Goal: Communication & Community: Share content

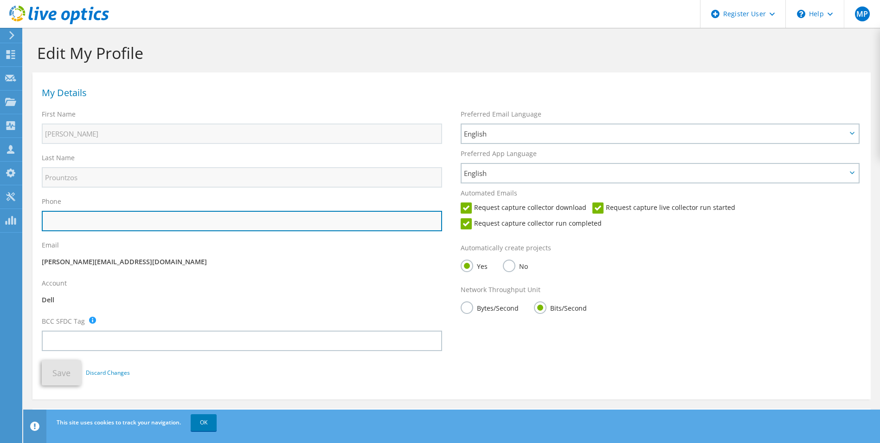
click at [290, 222] on input "text" at bounding box center [242, 221] width 400 height 20
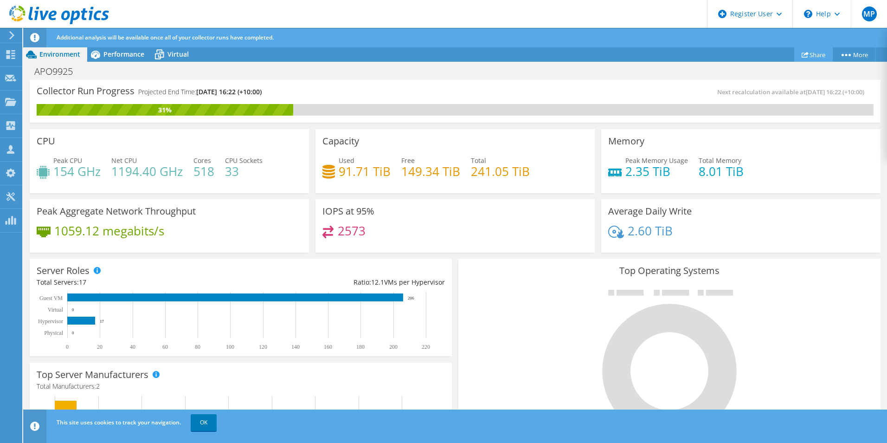
click at [814, 52] on link "Share" at bounding box center [813, 54] width 39 height 14
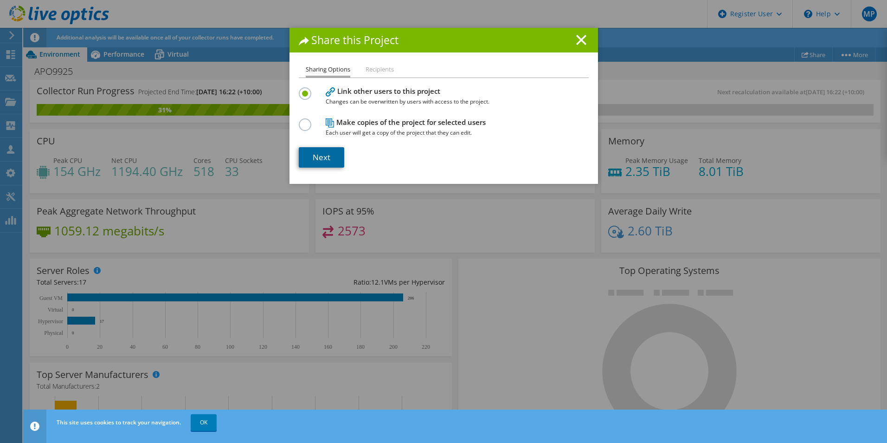
click at [331, 155] on link "Next" at bounding box center [321, 157] width 45 height 20
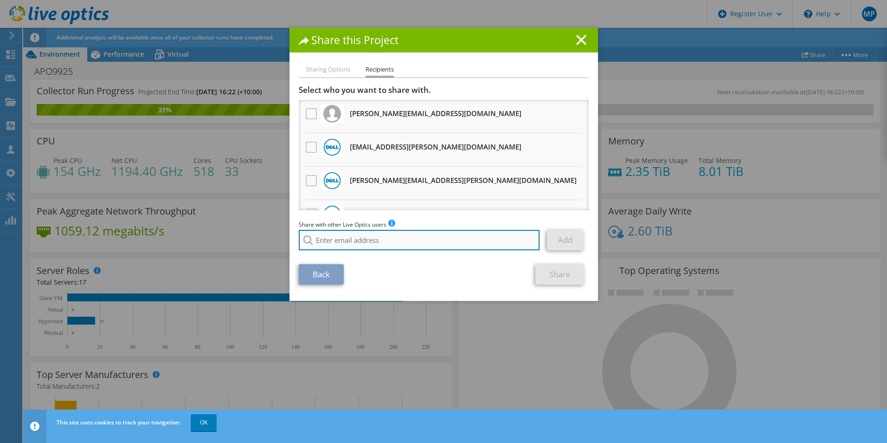
click at [349, 234] on input "search" at bounding box center [419, 240] width 241 height 20
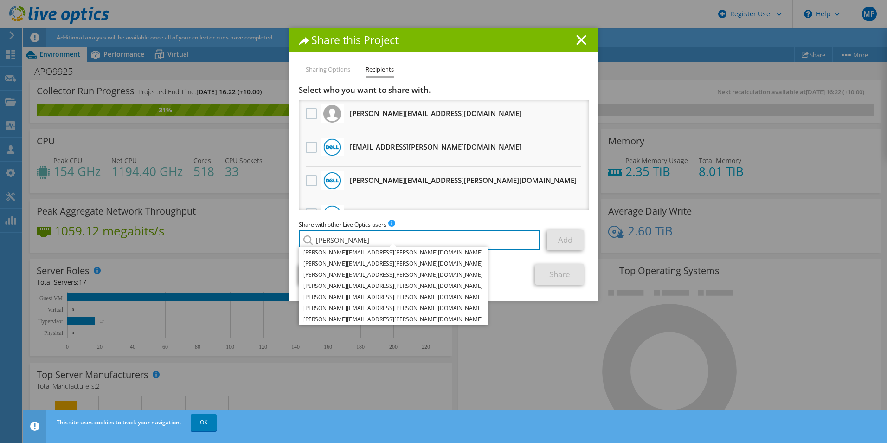
type input "james"
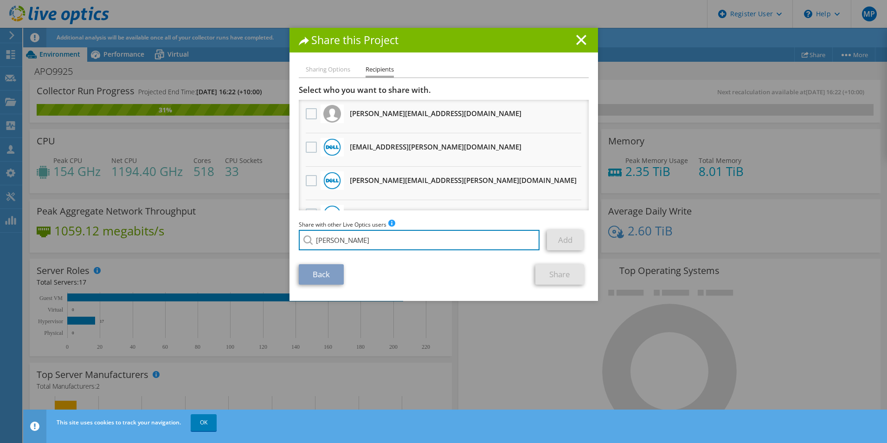
click at [150, 241] on div "Share this Project Sharing Options Recipients Link other users to this project …" at bounding box center [443, 221] width 887 height 387
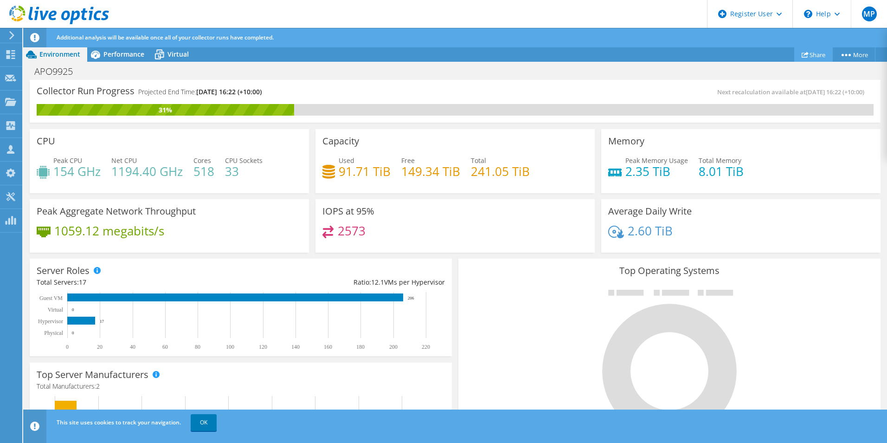
click at [820, 57] on link "Share" at bounding box center [813, 54] width 39 height 14
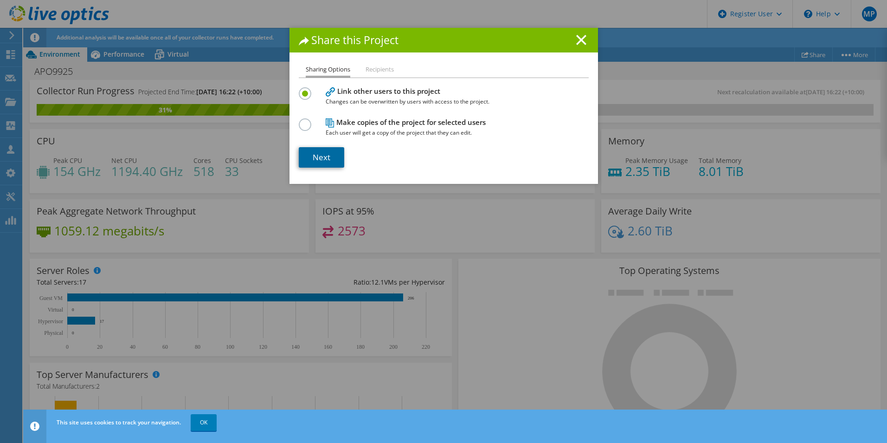
click at [315, 157] on link "Next" at bounding box center [321, 157] width 45 height 20
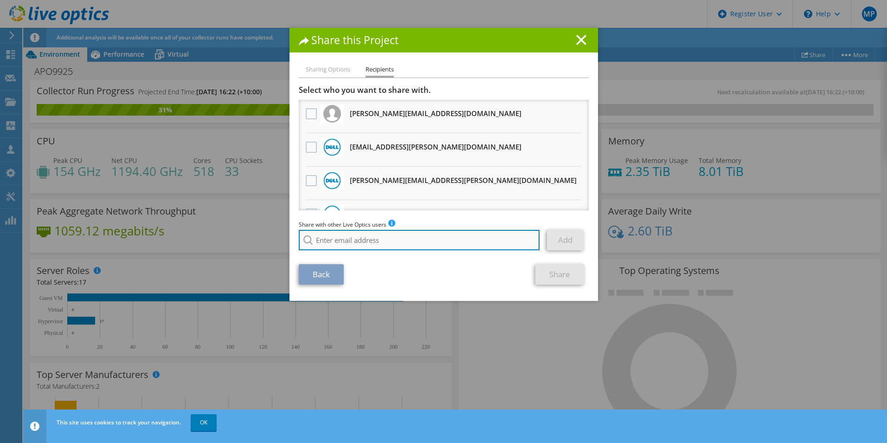
click at [348, 245] on input "search" at bounding box center [419, 240] width 241 height 20
paste input "james.garlick@dop.com.au"
type input "james.garlick@dop.com.au"
click at [456, 277] on div "Back Share" at bounding box center [444, 274] width 290 height 20
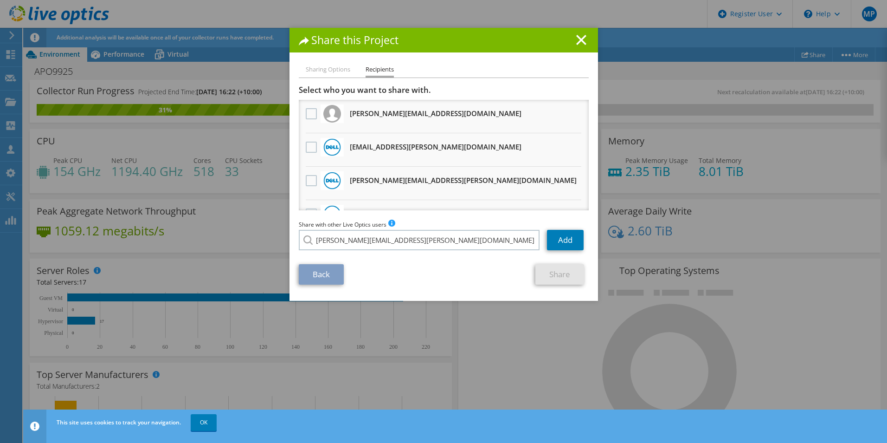
click at [355, 257] on section "Select who you want to share with. joe.markus@apt1.com.au Will receive an anony…" at bounding box center [444, 185] width 290 height 200
click at [555, 245] on link "Add" at bounding box center [565, 240] width 37 height 20
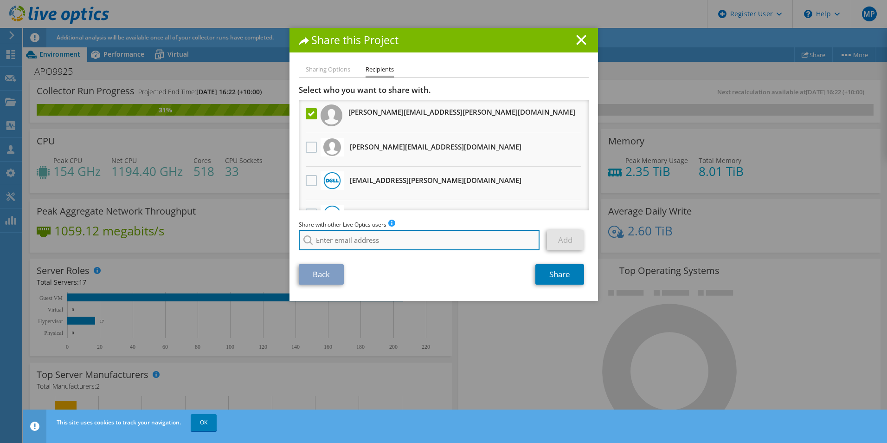
click at [440, 240] on input "search" at bounding box center [419, 240] width 241 height 20
paste input "anton.heyns@dop.com.au"
click at [415, 243] on input "anton.heyns@dop.com.au" at bounding box center [419, 240] width 241 height 20
type input "anton.heyns@dop.com.au"
click at [501, 266] on div "Back Share" at bounding box center [444, 274] width 290 height 20
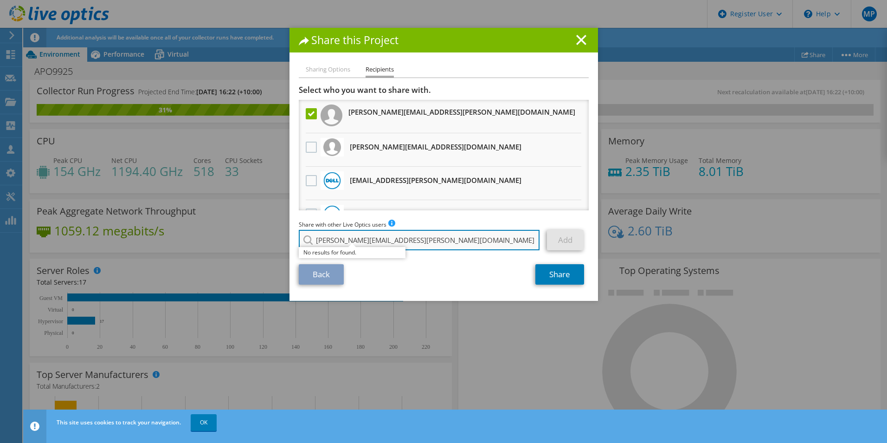
click at [503, 241] on input "anton.heyns@dop.com.au" at bounding box center [419, 240] width 241 height 20
click at [477, 222] on div "Share with other Live Optics users Enter a single email address and click add. …" at bounding box center [444, 236] width 290 height 35
click at [448, 248] on input "anton.heyns@dop.com.au" at bounding box center [419, 240] width 241 height 20
click at [462, 270] on div "Back Share" at bounding box center [444, 274] width 290 height 20
drag, startPoint x: 467, startPoint y: 245, endPoint x: 275, endPoint y: 238, distance: 192.3
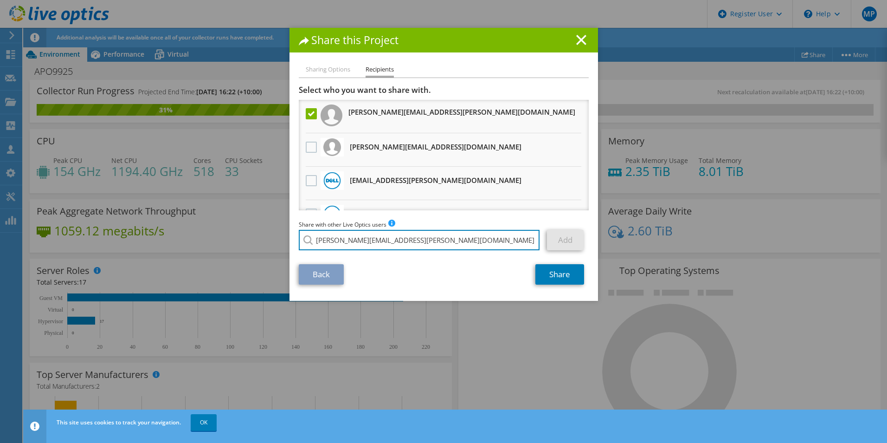
click at [275, 238] on div "Share this Project Sharing Options Recipients Link other users to this project …" at bounding box center [443, 221] width 887 height 387
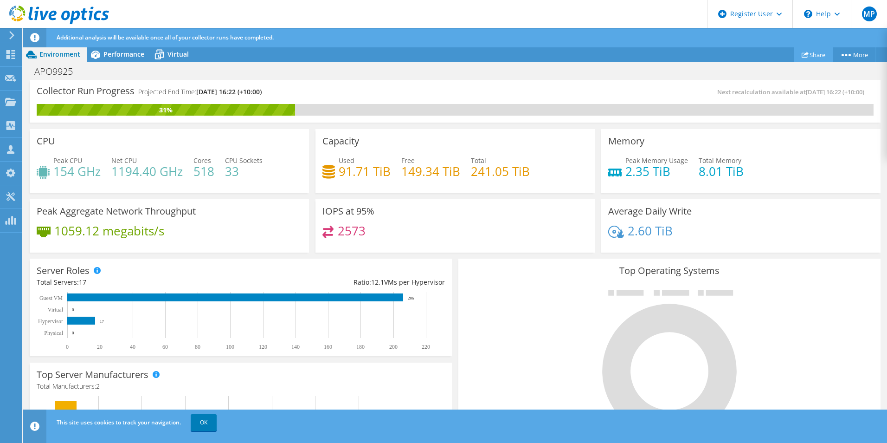
click at [811, 56] on link "Share" at bounding box center [813, 54] width 39 height 14
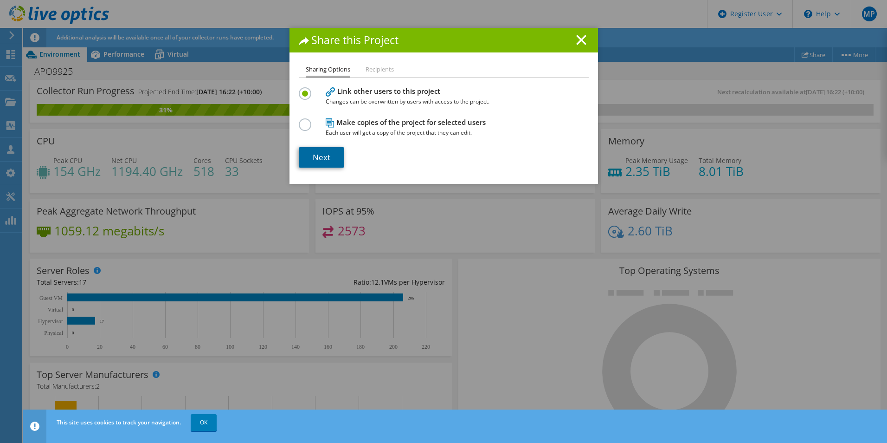
click at [327, 157] on link "Next" at bounding box center [321, 157] width 45 height 20
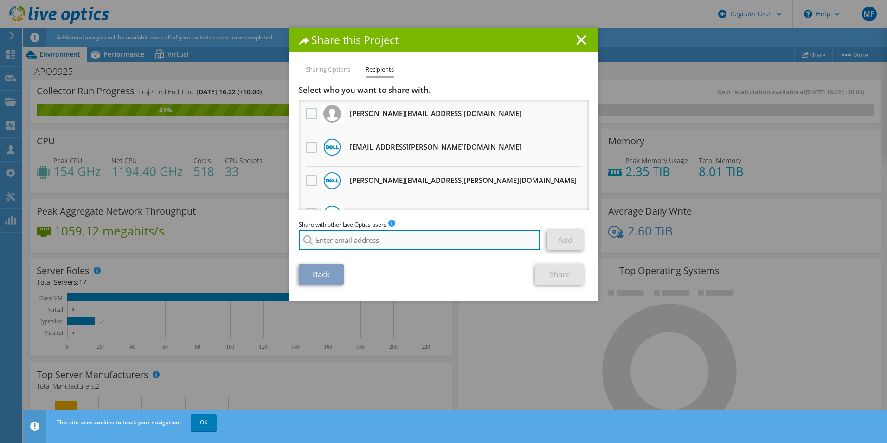
click at [379, 246] on input "search" at bounding box center [419, 240] width 241 height 20
paste input "james.garlick@dop.com.au"
type input "james.garlick@dop.com.au"
click at [475, 265] on div "Back Share" at bounding box center [444, 274] width 290 height 20
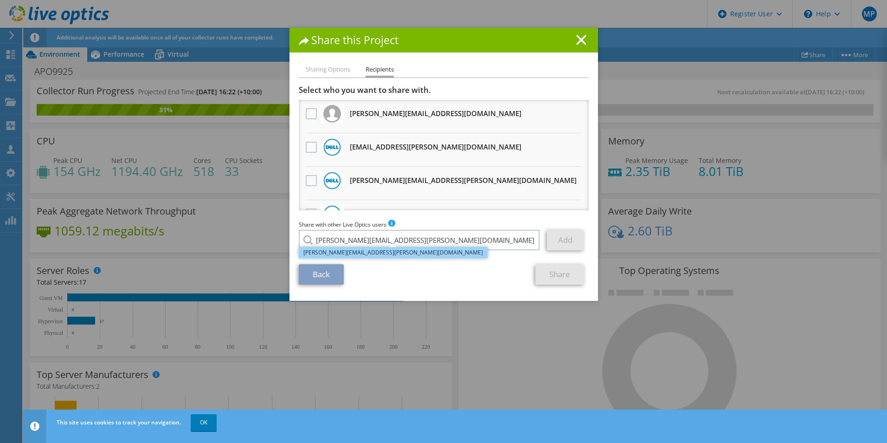
click at [367, 253] on li "james.garlick@dop.com.au" at bounding box center [393, 252] width 189 height 11
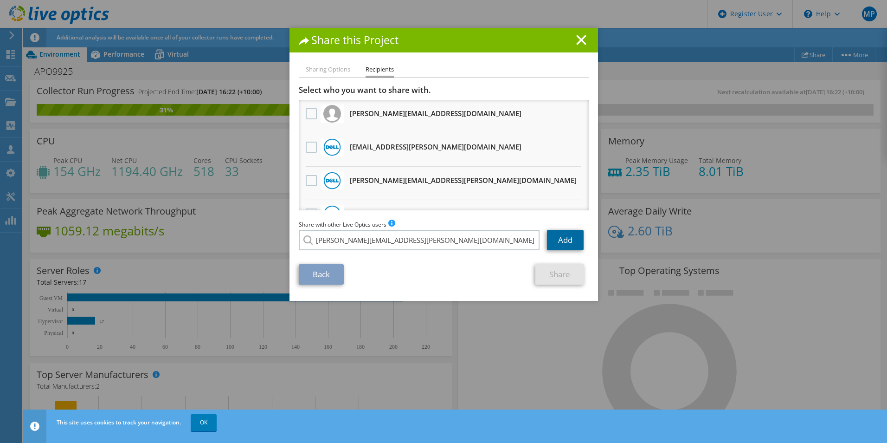
click at [555, 240] on link "Add" at bounding box center [565, 240] width 37 height 20
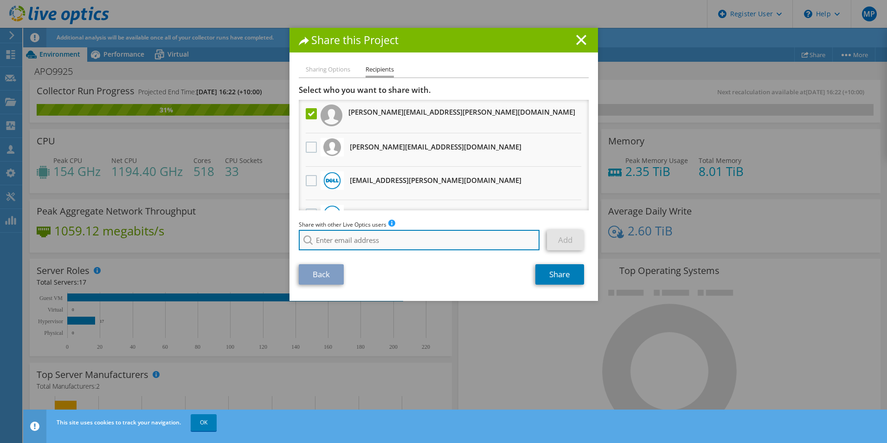
click at [494, 239] on input "search" at bounding box center [419, 240] width 241 height 20
click at [407, 235] on input "search" at bounding box center [419, 240] width 241 height 20
paste input "anton.heyns@dop.com.au"
type input "anton.heyns@dop.com.au"
click at [400, 243] on input "anton.heyns@dop.com.au" at bounding box center [419, 240] width 241 height 20
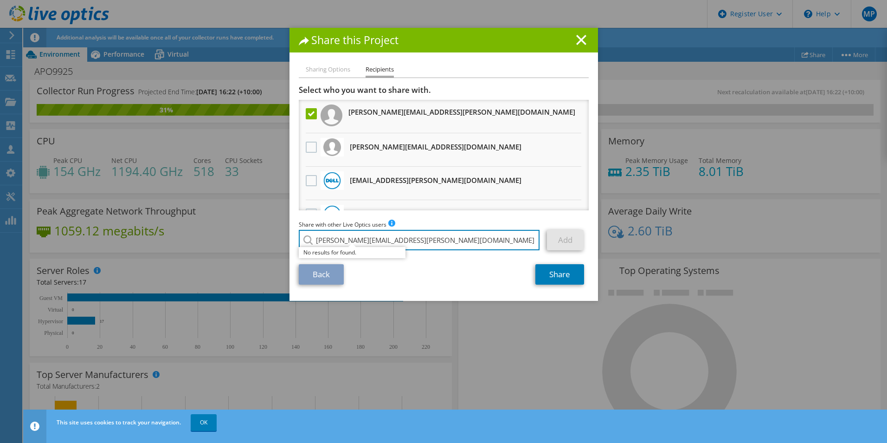
drag, startPoint x: 403, startPoint y: 242, endPoint x: 308, endPoint y: 237, distance: 94.8
click at [308, 237] on div "anton.heyns@dop.com.au No results for found." at bounding box center [420, 240] width 242 height 20
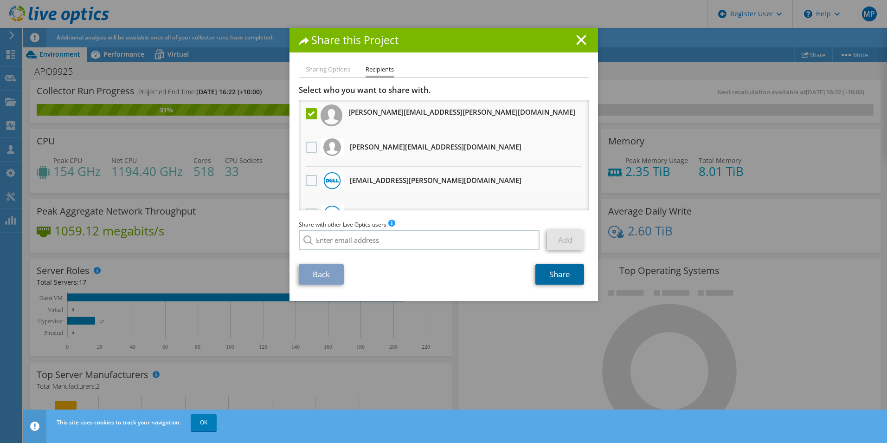
click at [536, 271] on link "Share" at bounding box center [560, 274] width 49 height 20
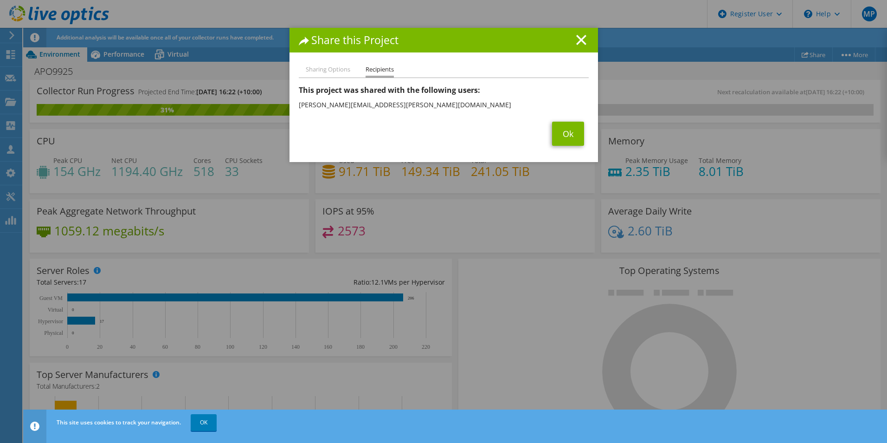
click at [540, 128] on div "Ok" at bounding box center [444, 134] width 290 height 24
click at [552, 129] on link "Ok" at bounding box center [568, 134] width 32 height 24
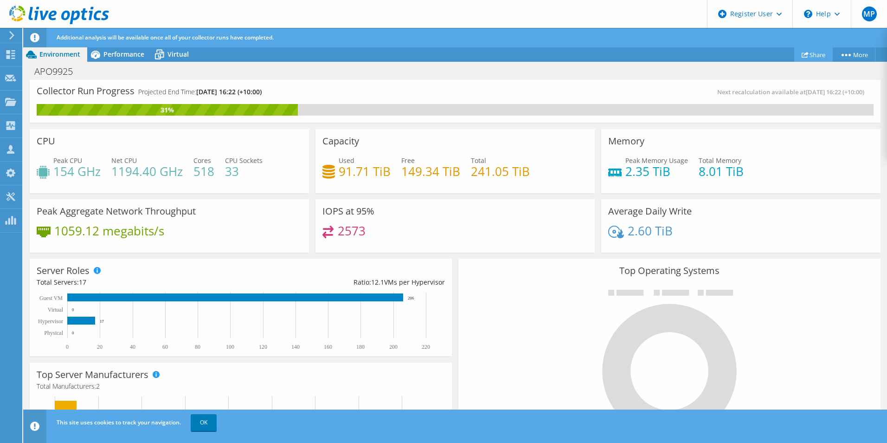
click at [803, 58] on icon at bounding box center [805, 54] width 7 height 7
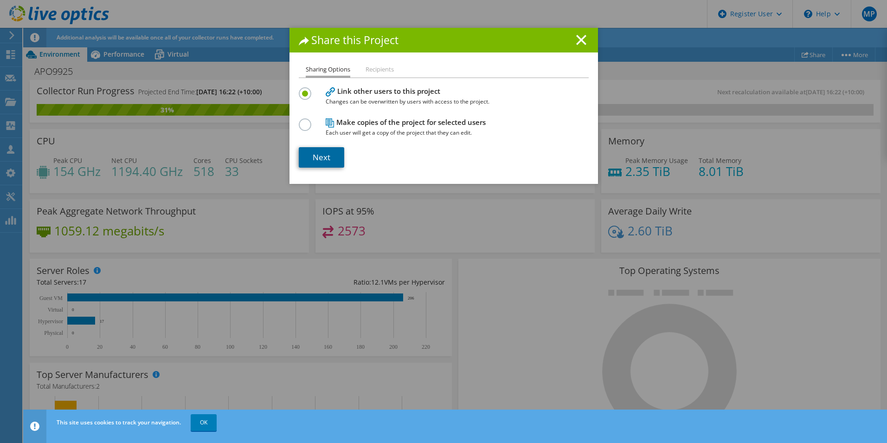
click at [331, 152] on link "Next" at bounding box center [321, 157] width 45 height 20
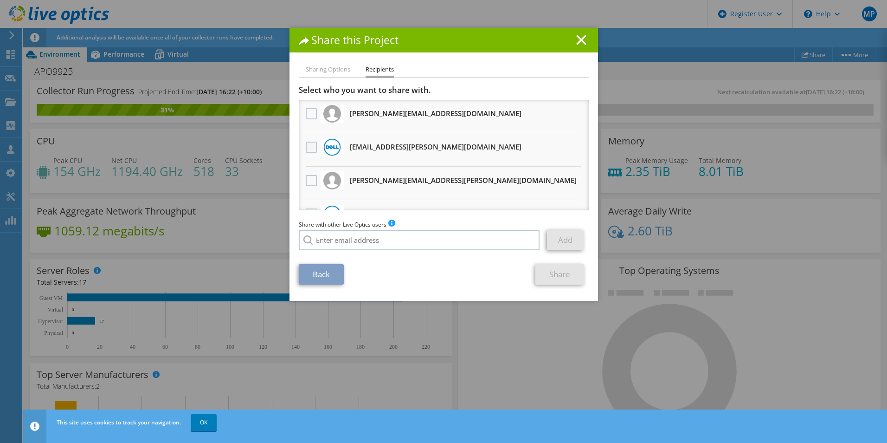
drag, startPoint x: 296, startPoint y: 144, endPoint x: 311, endPoint y: 144, distance: 15.3
click at [299, 144] on li "Vinay.Kothamasi@dell.com Will receive an anonymous copy" at bounding box center [444, 149] width 290 height 33
click at [311, 144] on label at bounding box center [312, 147] width 13 height 11
click at [0, 0] on input "checkbox" at bounding box center [0, 0] width 0 height 0
click at [566, 276] on link "Share" at bounding box center [560, 274] width 49 height 20
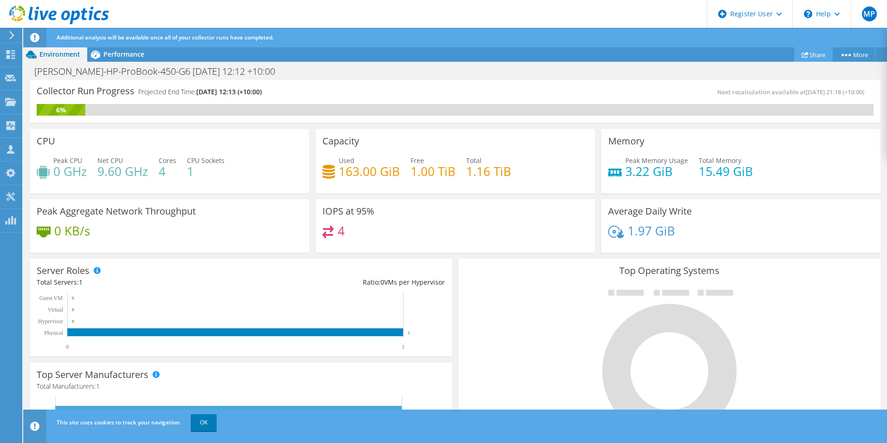
click at [816, 52] on link "Share" at bounding box center [813, 54] width 39 height 14
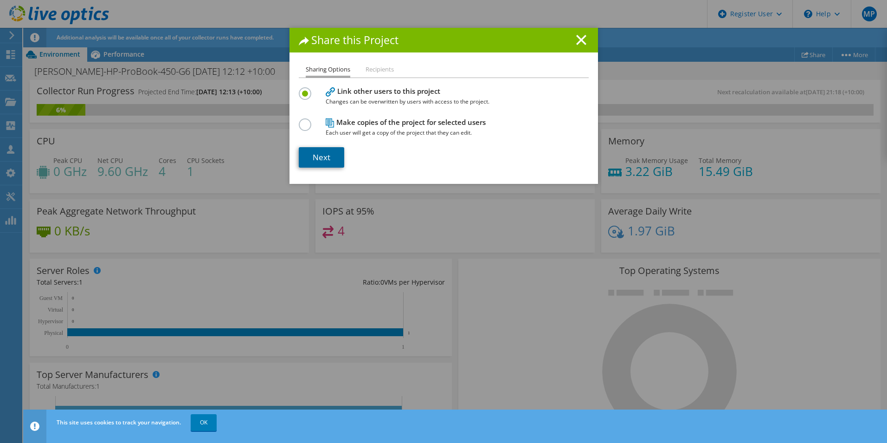
click at [330, 151] on link "Next" at bounding box center [321, 157] width 45 height 20
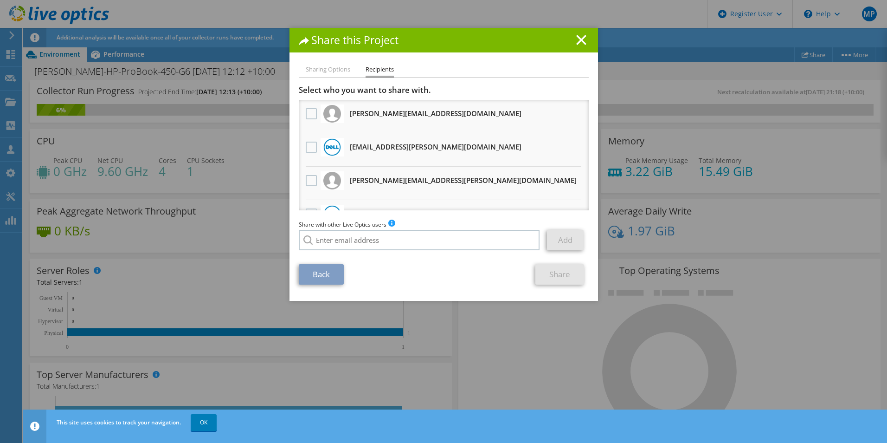
click at [420, 252] on div "Share with other Live Optics users Enter a single email address and click add. …" at bounding box center [444, 236] width 290 height 35
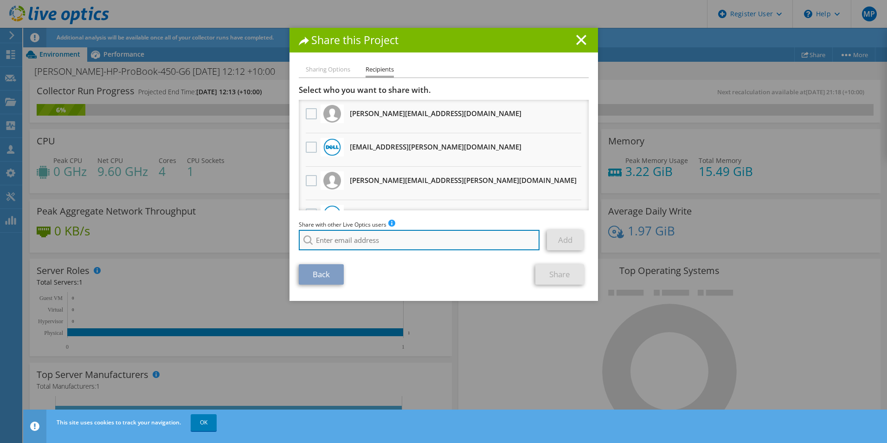
click at [419, 249] on input "search" at bounding box center [419, 240] width 241 height 20
paste input "james.garlick@dop.com.au"
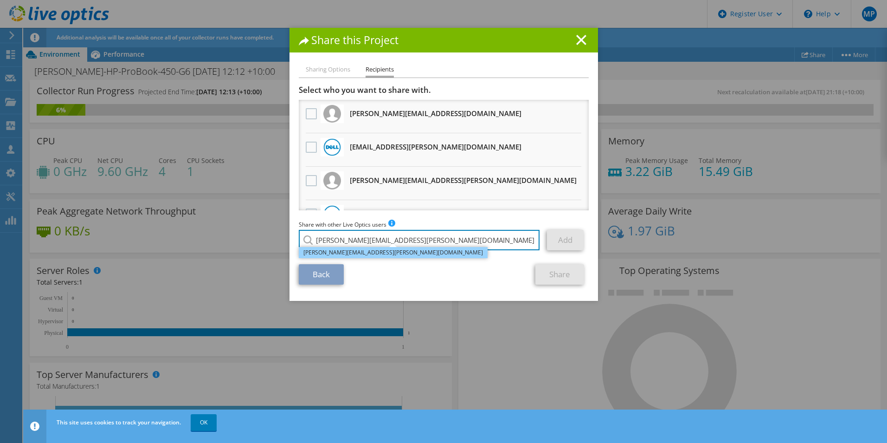
type input "james.garlick@dop.com.au"
click at [375, 248] on li "james.garlick@dop.com.au" at bounding box center [393, 252] width 189 height 11
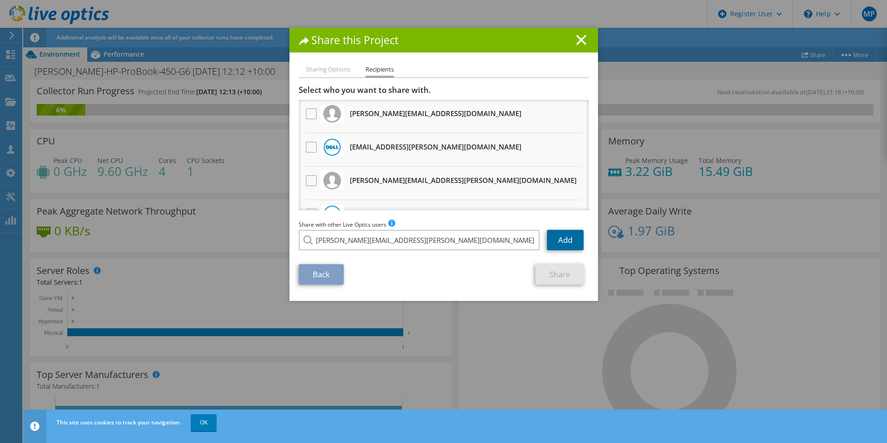
click at [554, 244] on link "Add" at bounding box center [565, 240] width 37 height 20
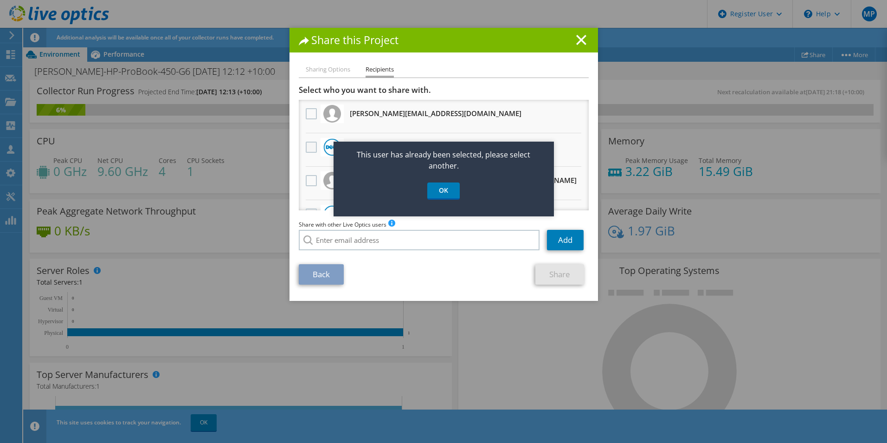
click at [306, 145] on label at bounding box center [312, 147] width 13 height 11
click at [0, 0] on input "checkbox" at bounding box center [0, 0] width 0 height 0
click at [448, 185] on link "OK" at bounding box center [443, 190] width 32 height 17
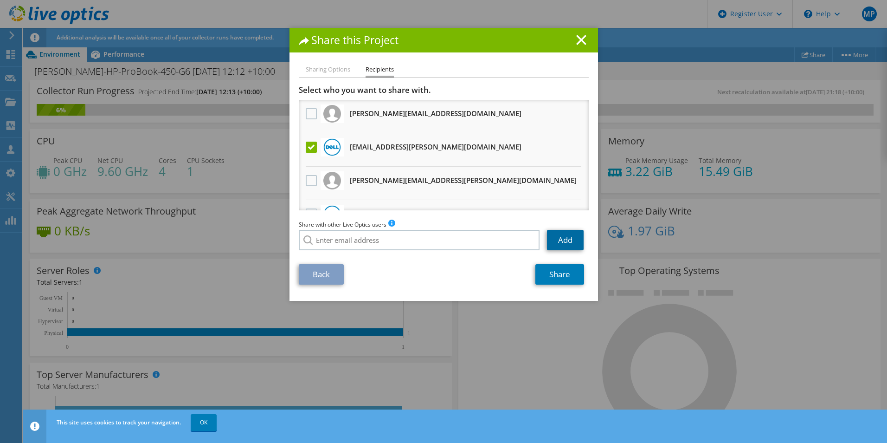
click at [574, 238] on link "Add" at bounding box center [565, 240] width 37 height 20
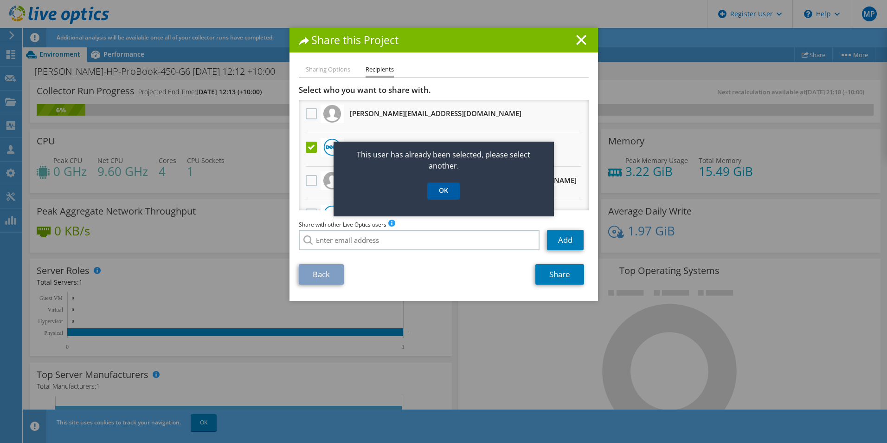
click at [451, 190] on link "OK" at bounding box center [443, 190] width 32 height 17
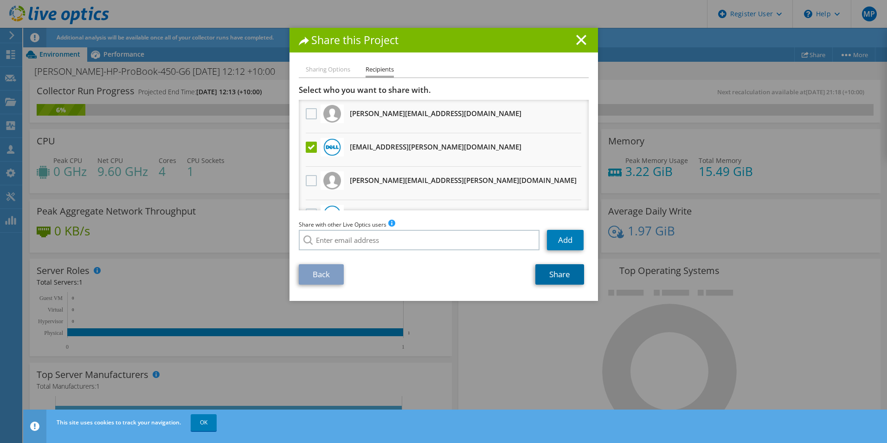
click at [561, 273] on link "Share" at bounding box center [560, 274] width 49 height 20
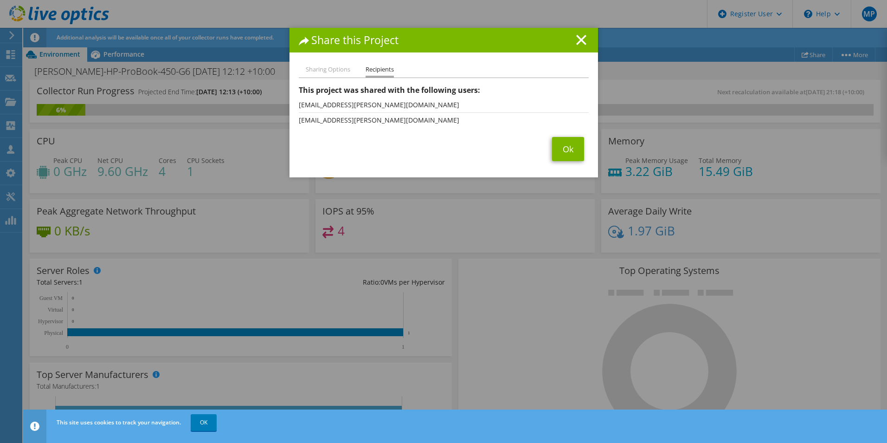
click at [321, 76] on ul "Sharing Options Recipients" at bounding box center [444, 70] width 290 height 13
click at [321, 71] on li "Sharing Options" at bounding box center [328, 70] width 45 height 12
click at [566, 150] on link "Ok" at bounding box center [568, 149] width 32 height 24
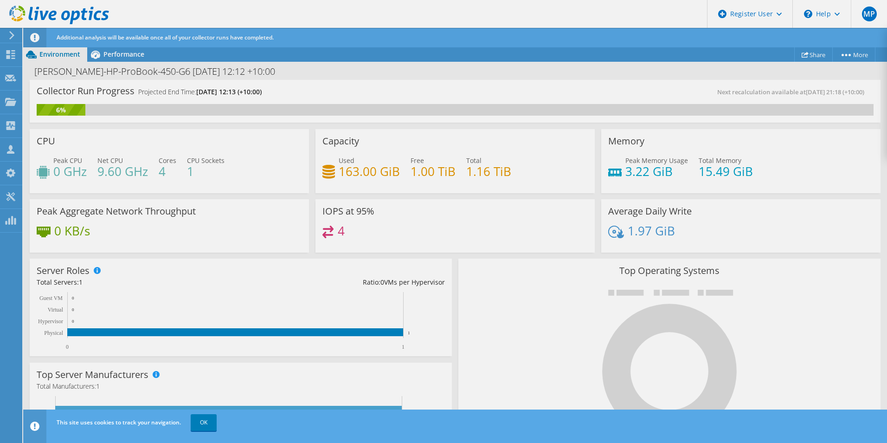
click at [815, 55] on div at bounding box center [443, 221] width 887 height 443
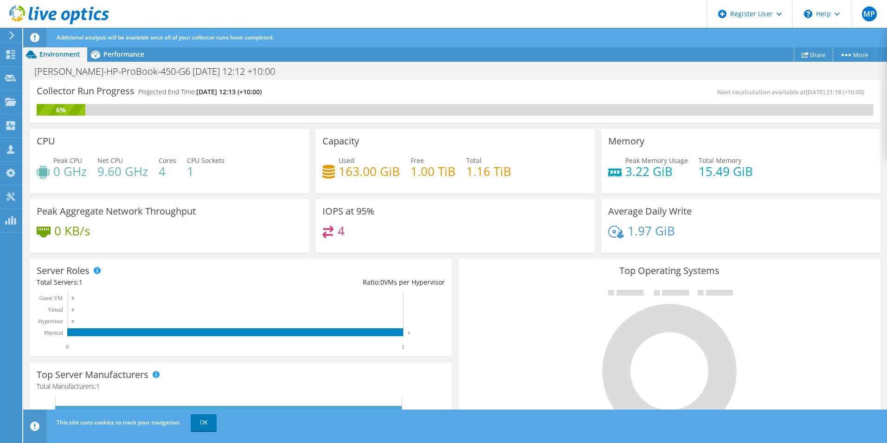
click at [794, 58] on link "Share" at bounding box center [813, 54] width 39 height 14
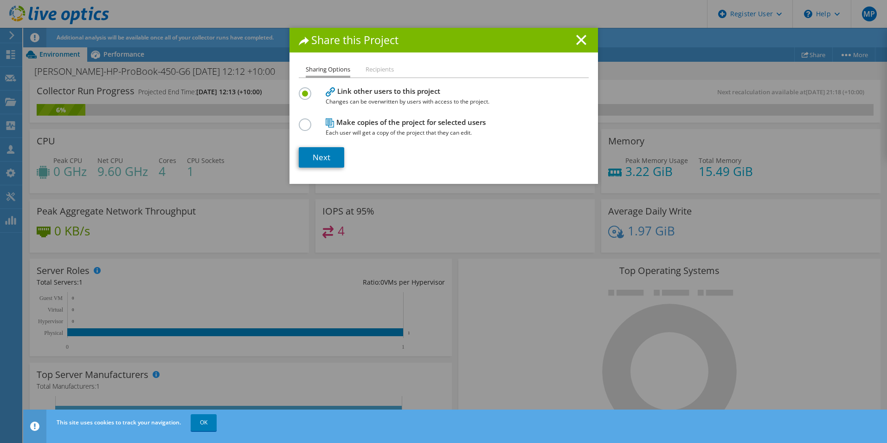
drag, startPoint x: 324, startPoint y: 141, endPoint x: 326, endPoint y: 146, distance: 4.8
click at [324, 141] on section "Link other users to this project Changes can be overwritten by users with acces…" at bounding box center [444, 126] width 290 height 83
drag, startPoint x: 327, startPoint y: 147, endPoint x: 331, endPoint y: 152, distance: 6.2
click at [327, 147] on link "Next" at bounding box center [321, 157] width 45 height 20
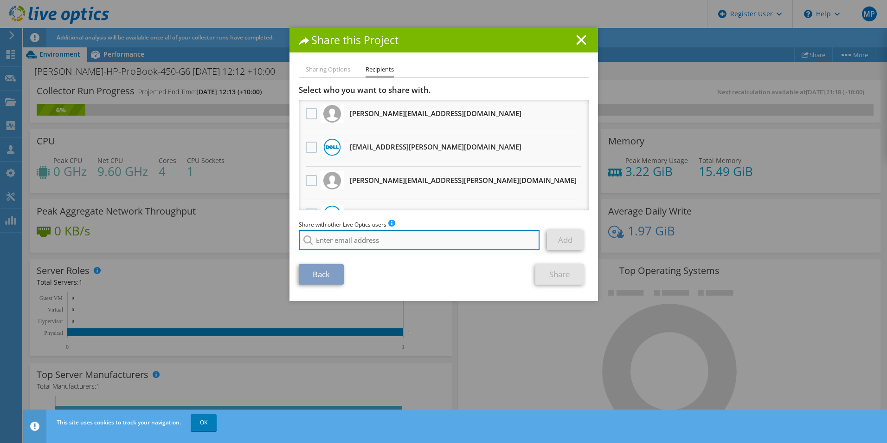
click at [319, 232] on input "search" at bounding box center [419, 240] width 241 height 20
paste input "james.garlick@dop.com.au"
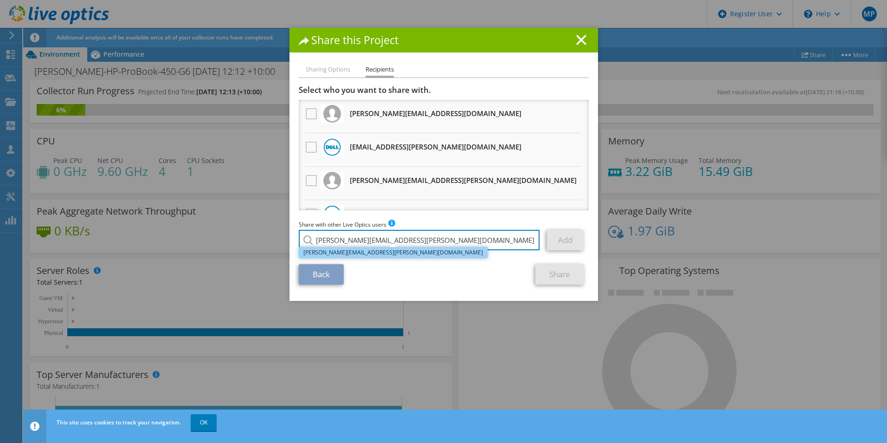
type input "james.garlick@dop.com.au"
click at [370, 254] on li "james.garlick@dop.com.au" at bounding box center [393, 252] width 189 height 11
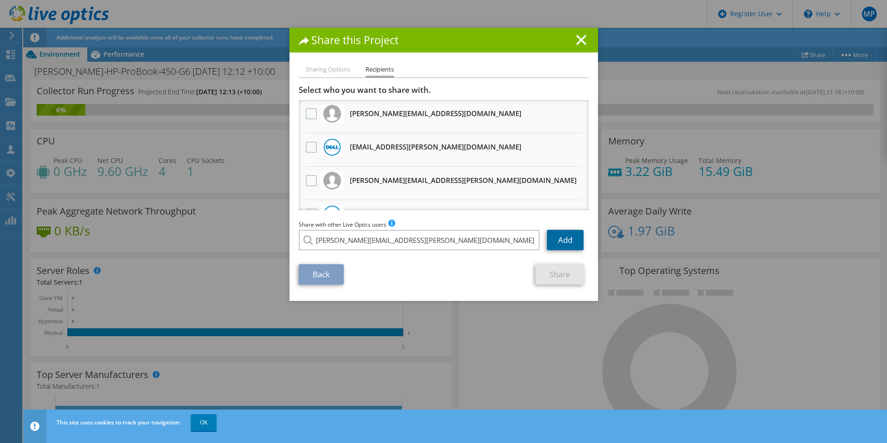
click at [550, 241] on link "Add" at bounding box center [565, 240] width 37 height 20
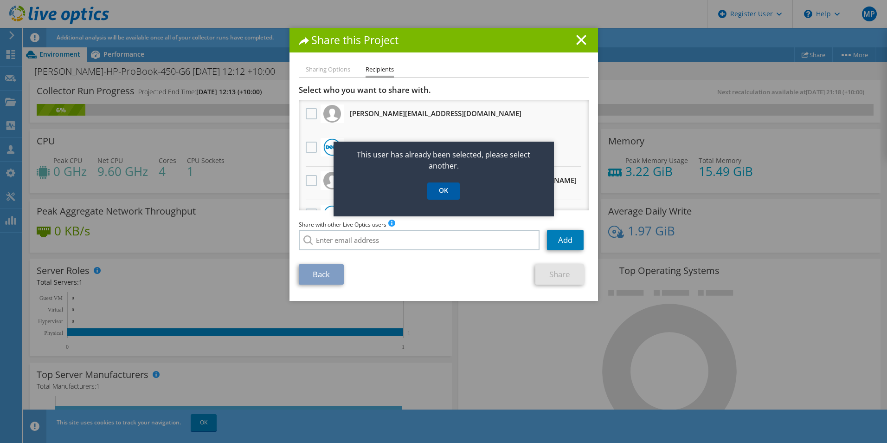
click at [449, 184] on link "OK" at bounding box center [443, 190] width 32 height 17
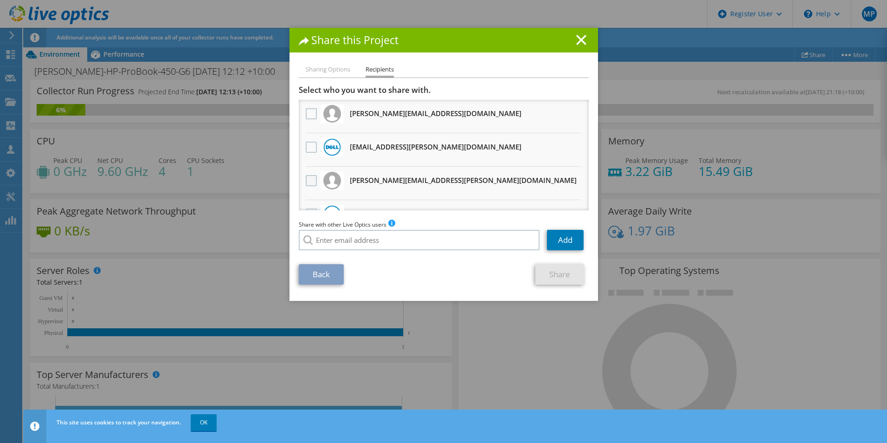
click at [310, 177] on div at bounding box center [311, 180] width 16 height 19
click at [310, 180] on label at bounding box center [312, 180] width 13 height 11
click at [0, 0] on input "checkbox" at bounding box center [0, 0] width 0 height 0
click at [542, 276] on link "Share" at bounding box center [560, 274] width 49 height 20
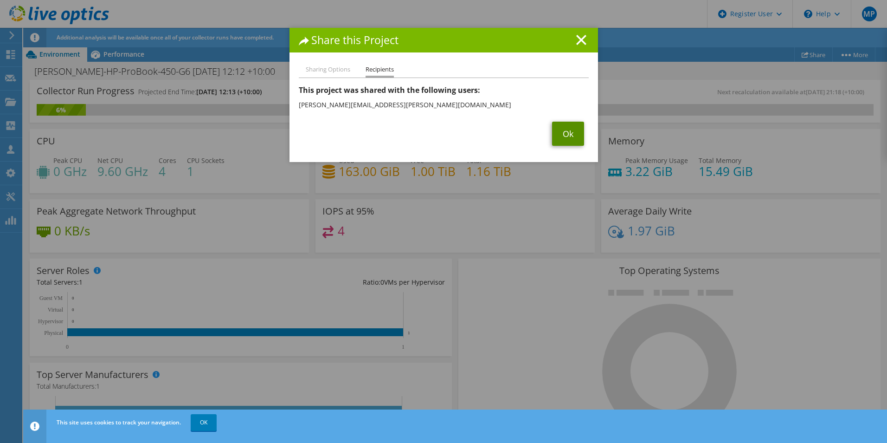
click at [555, 141] on link "Ok" at bounding box center [568, 134] width 32 height 24
